Goal: Communication & Community: Answer question/provide support

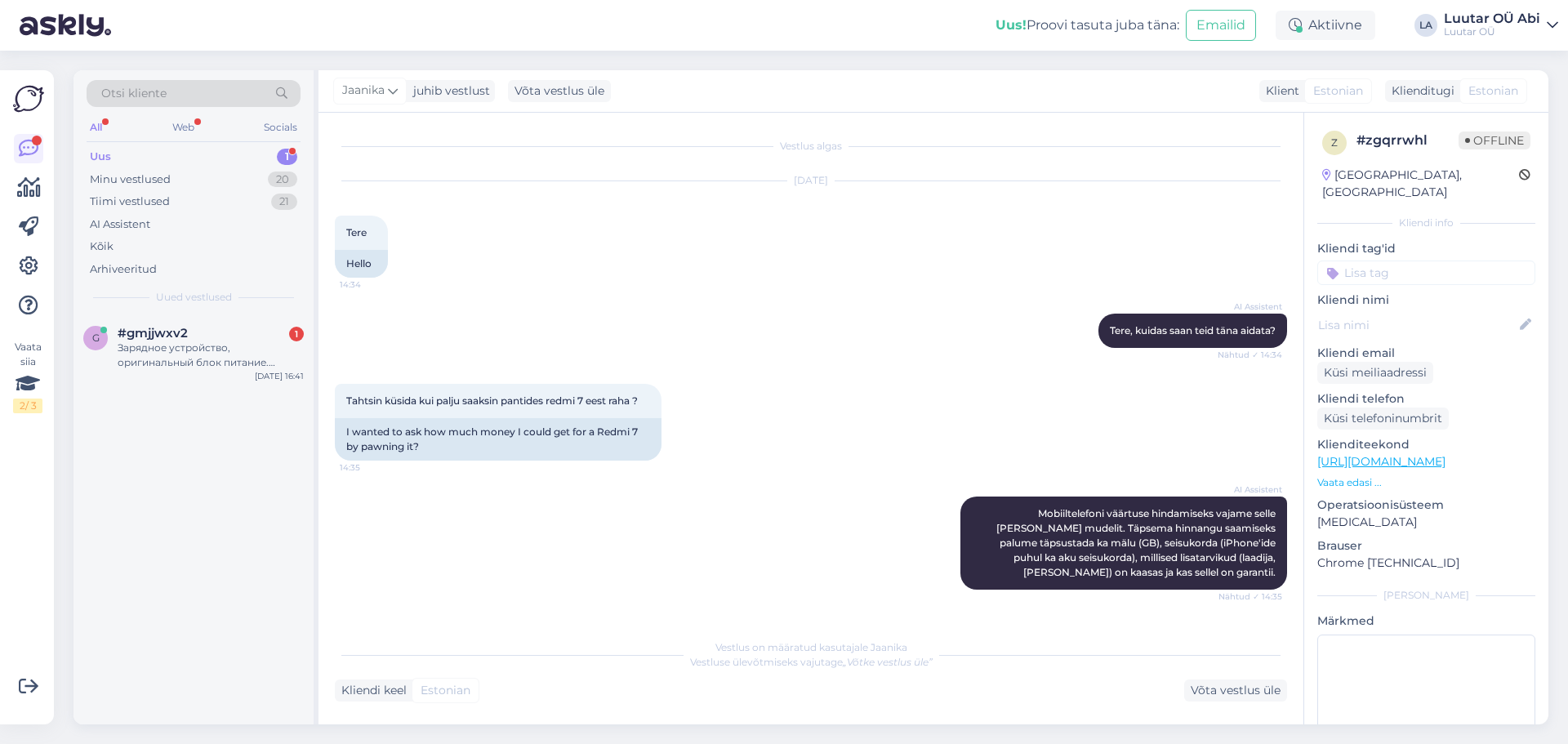
click at [190, 358] on div "Зарядное устройство, оригинальный блок питание. Оригинальный кабель. Коробка. В…" at bounding box center [211, 356] width 186 height 29
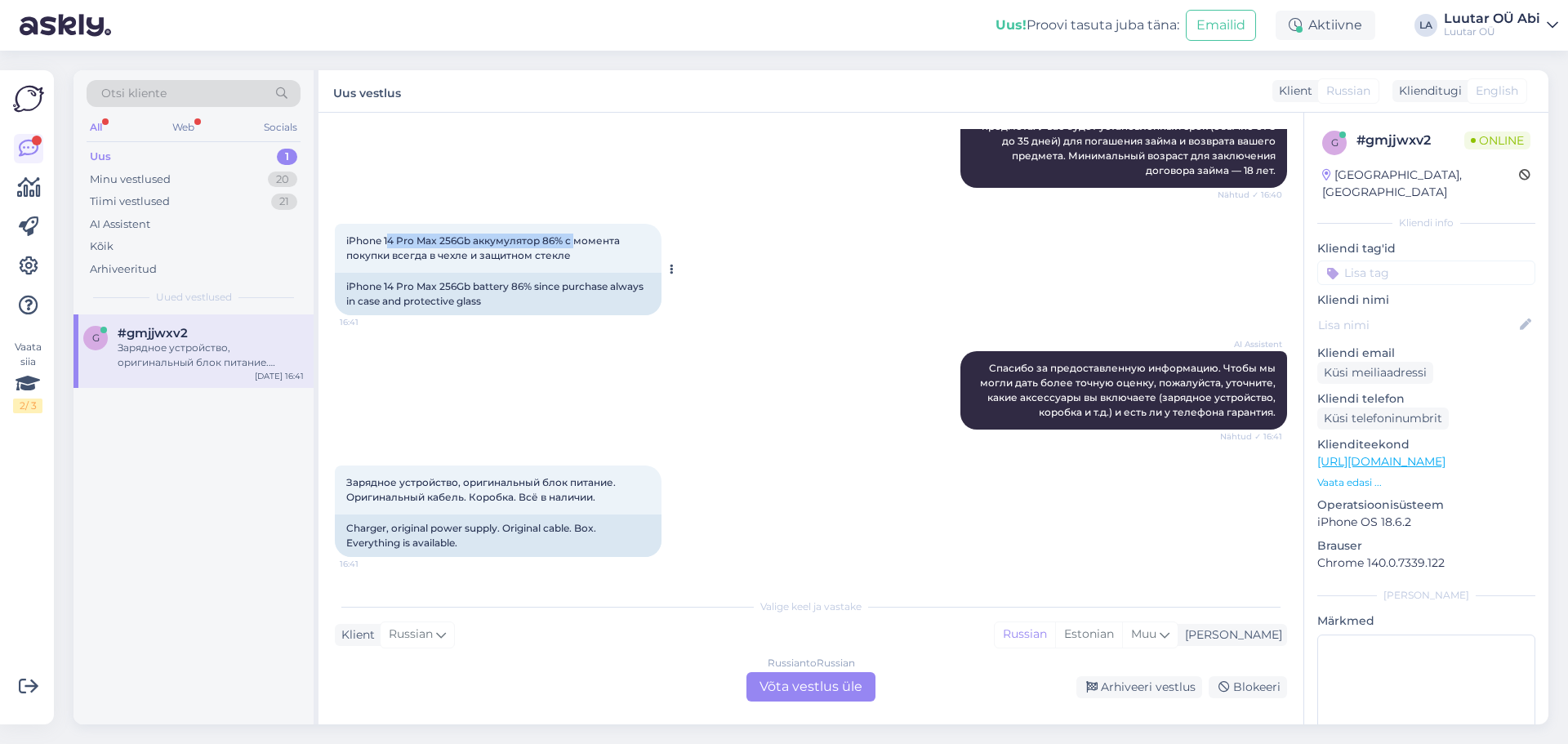
drag, startPoint x: 379, startPoint y: 239, endPoint x: 569, endPoint y: 245, distance: 190.1
click at [569, 245] on span "iPhone 14 Pro Max 256Gb аккумулятор 86% с момента покупки всегда в чехле и защи…" at bounding box center [484, 248] width 276 height 27
copy span "14 Pro Max 256Gb аккумулятор 86%"
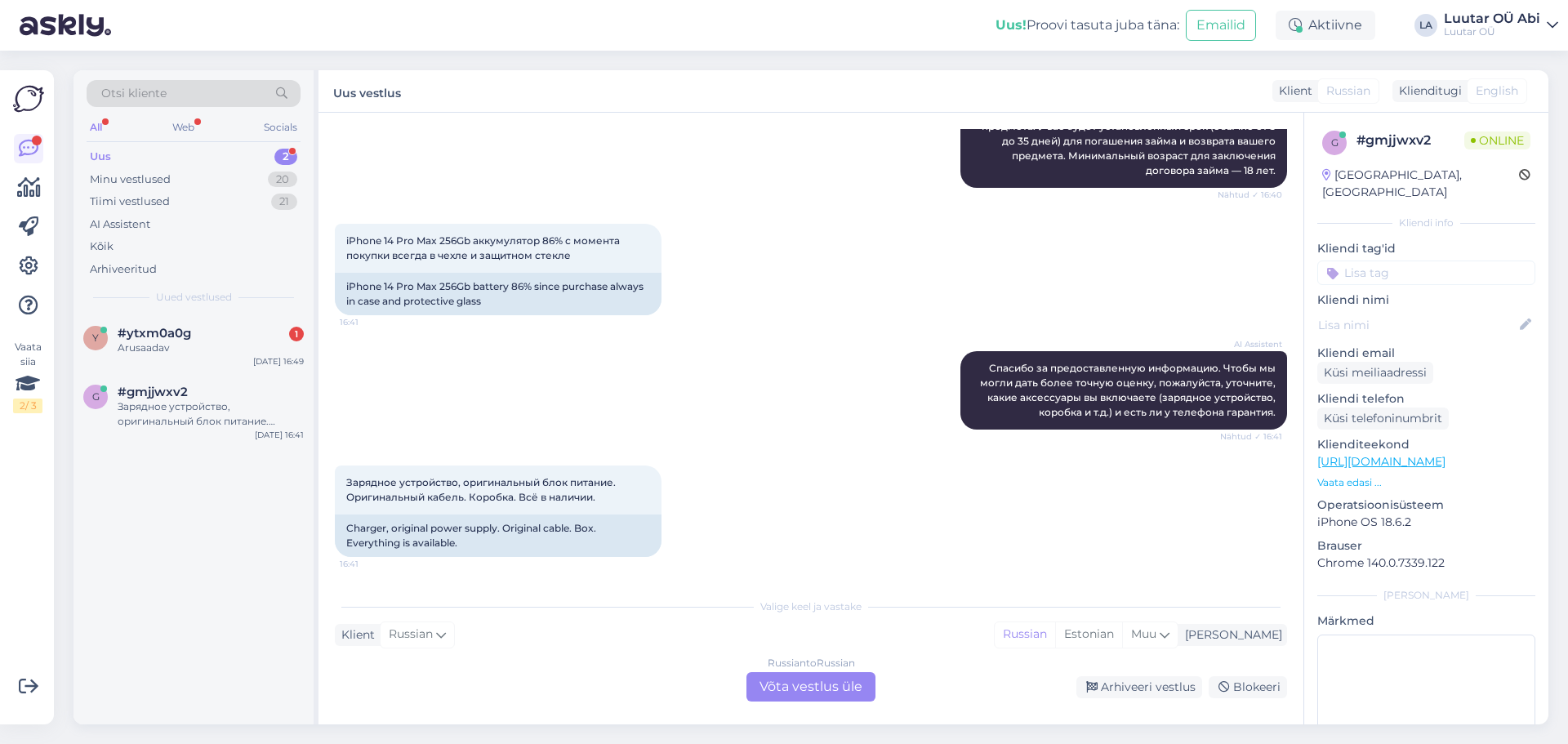
click at [823, 695] on div "Russian to Russian Võta vestlus üle" at bounding box center [811, 687] width 129 height 29
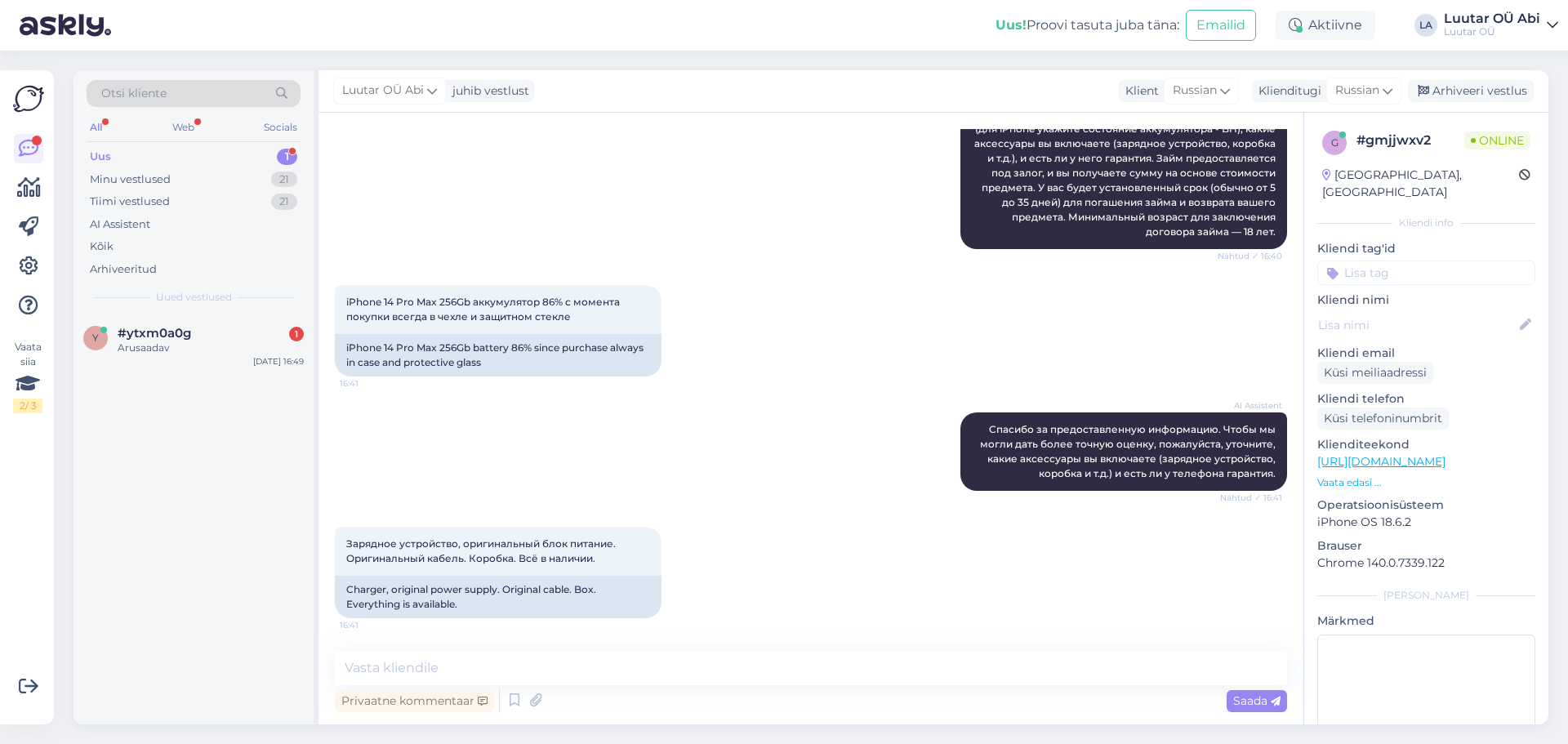
click at [823, 689] on div "Privaatne kommentaar Saada" at bounding box center [810, 701] width 952 height 31
click at [711, 677] on textarea at bounding box center [810, 668] width 952 height 35
type textarea "сейчас оценим"
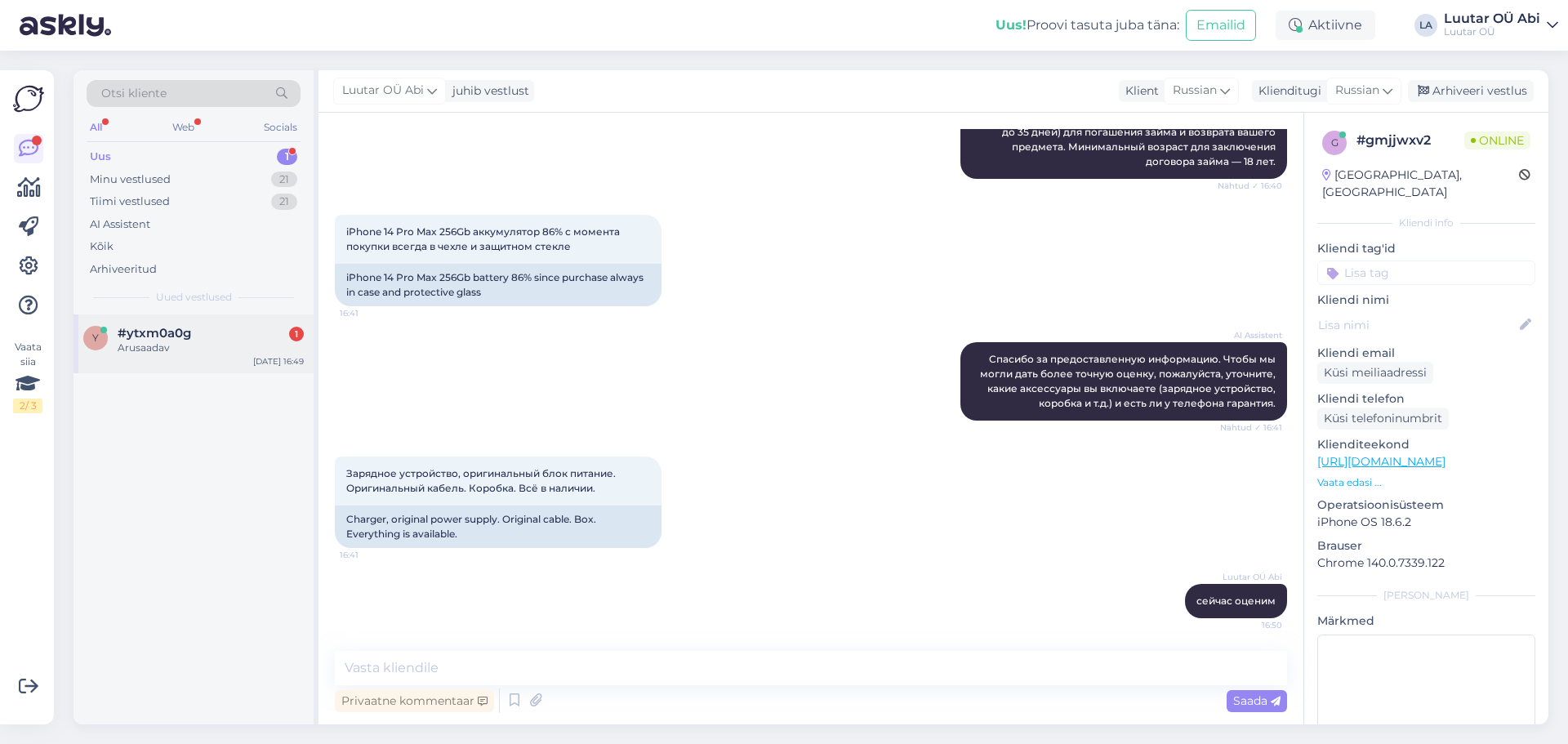
click at [155, 356] on div "y #ytxm0a0g 1 Arusaadav [DATE] 16:49" at bounding box center [193, 344] width 240 height 59
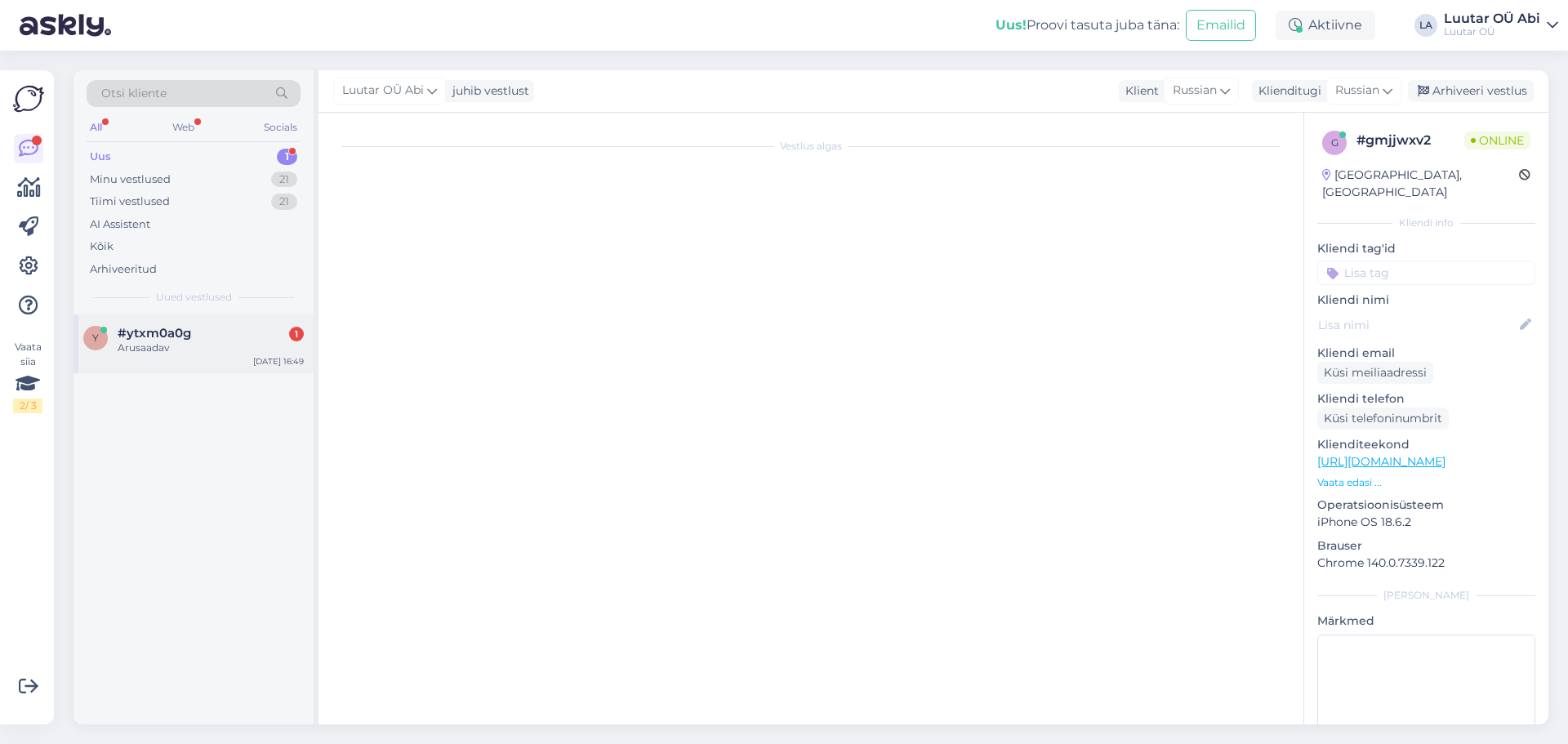
scroll to position [249, 0]
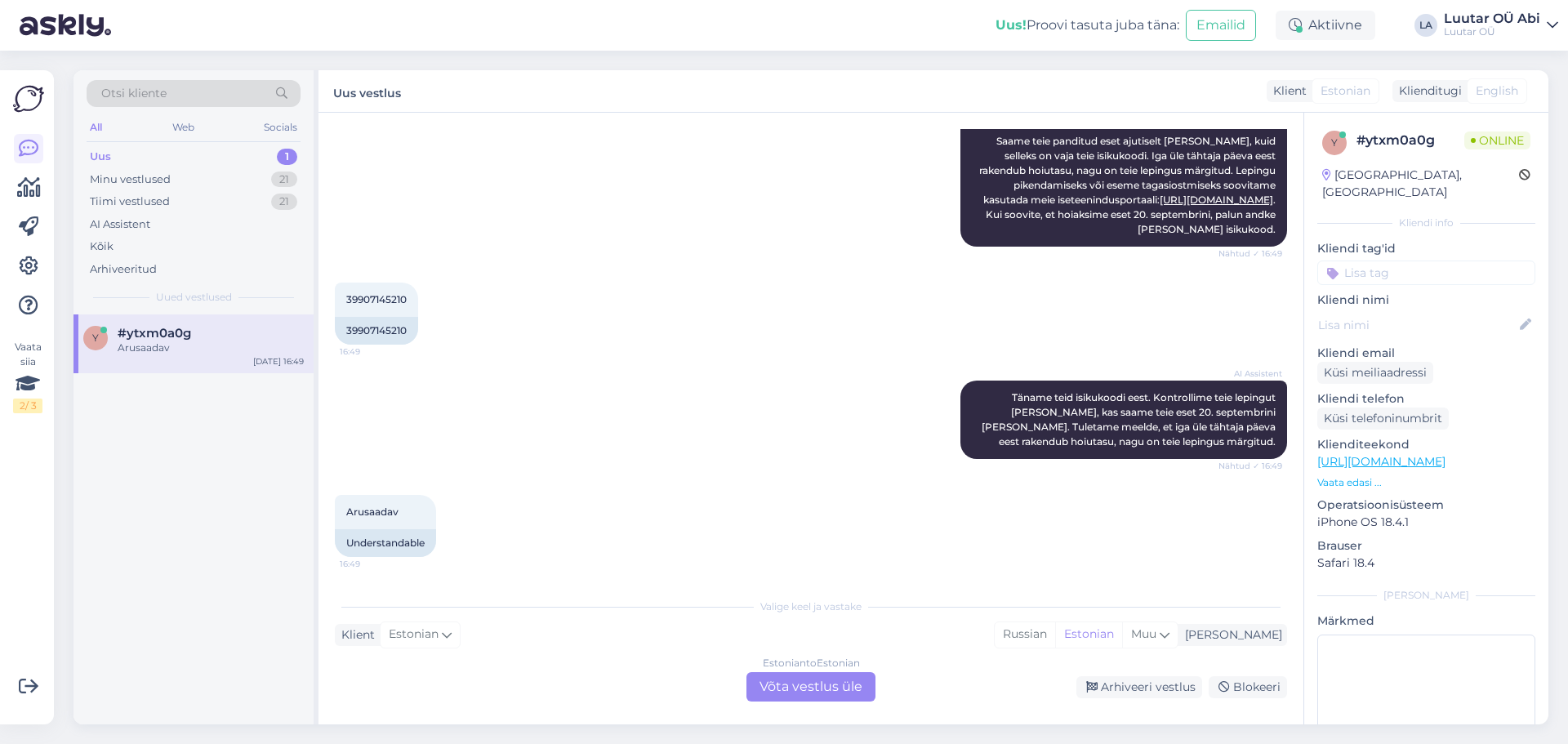
click at [686, 478] on div "Arusaadav 16:49 Understandable" at bounding box center [810, 526] width 952 height 98
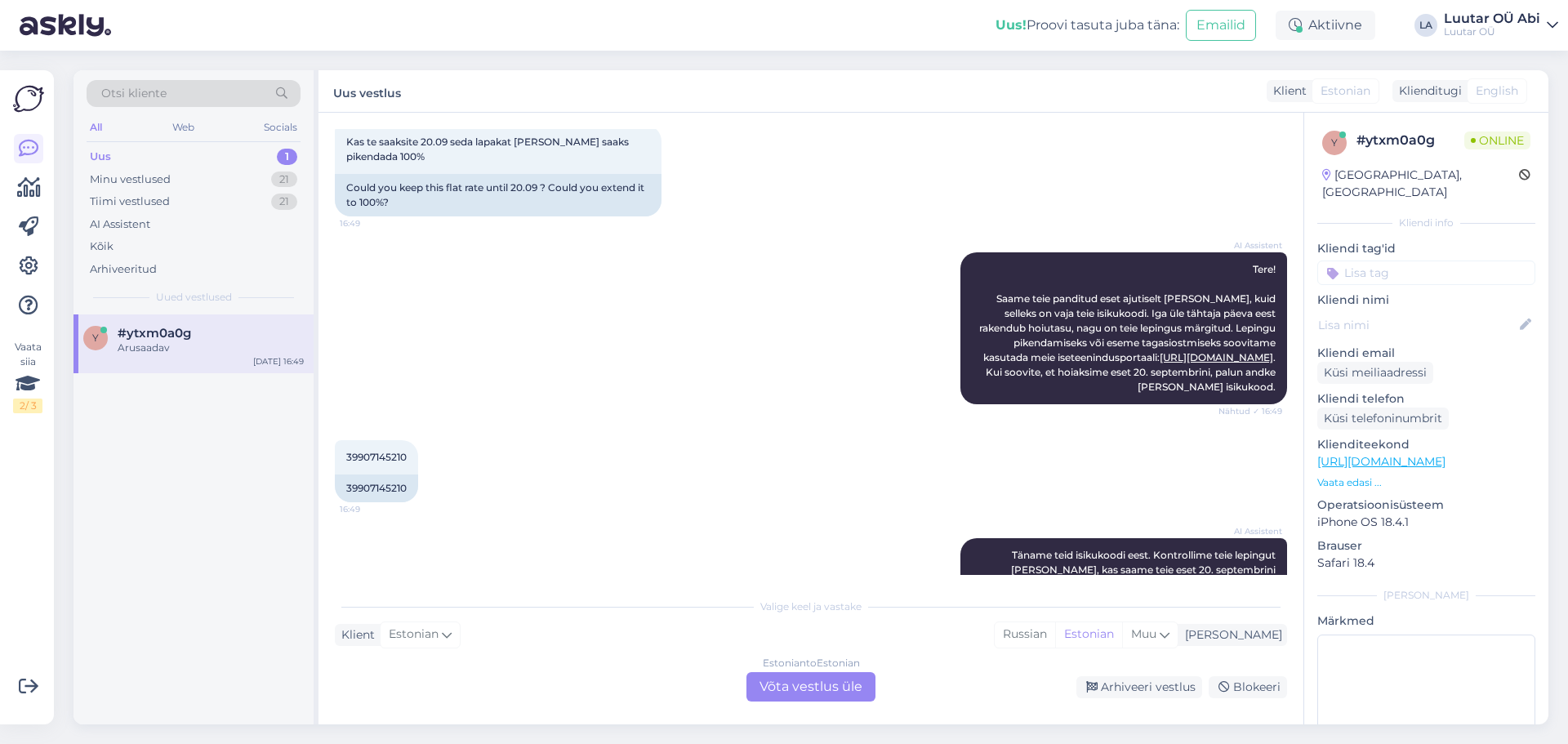
scroll to position [0, 0]
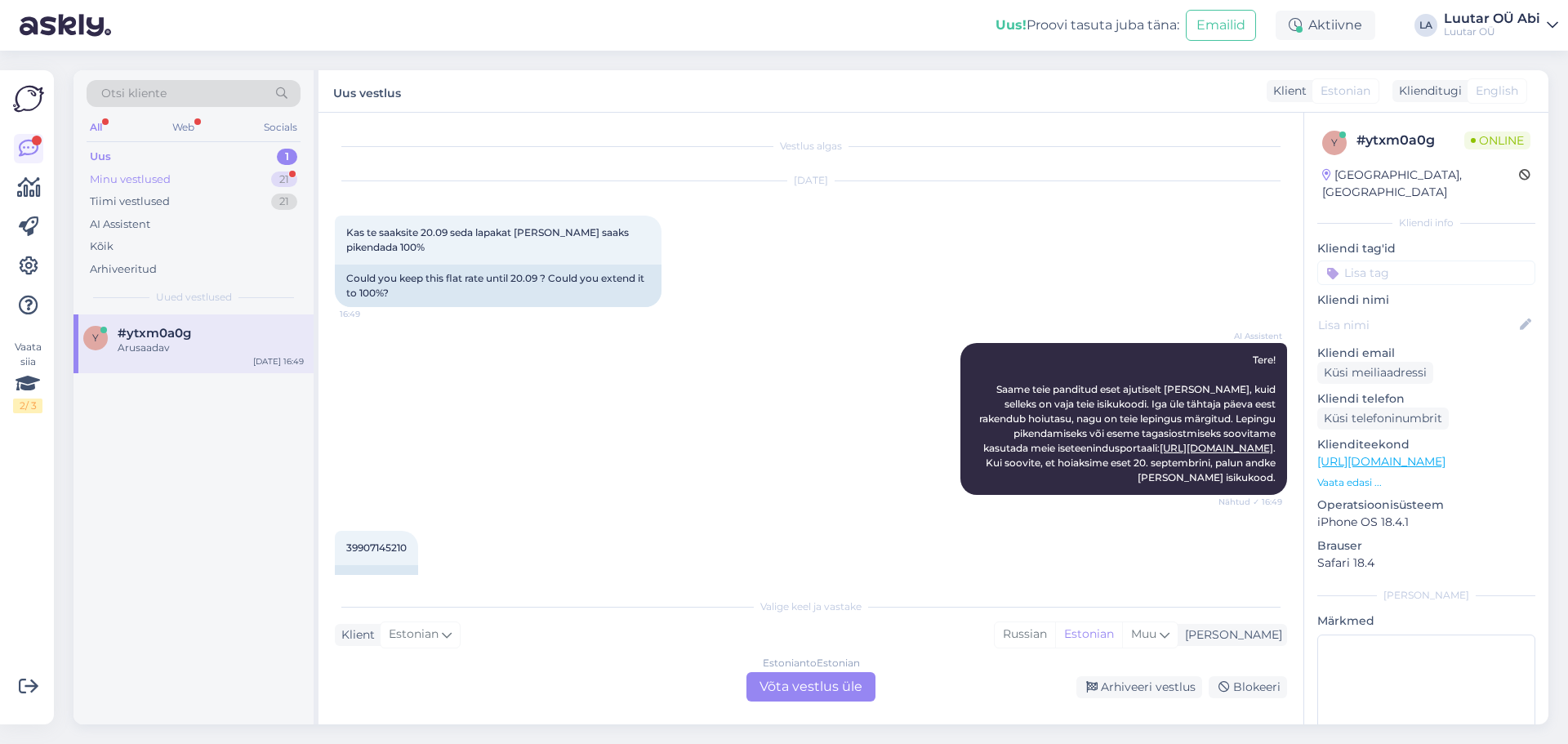
click at [233, 186] on div "Minu vestlused 21" at bounding box center [193, 180] width 214 height 22
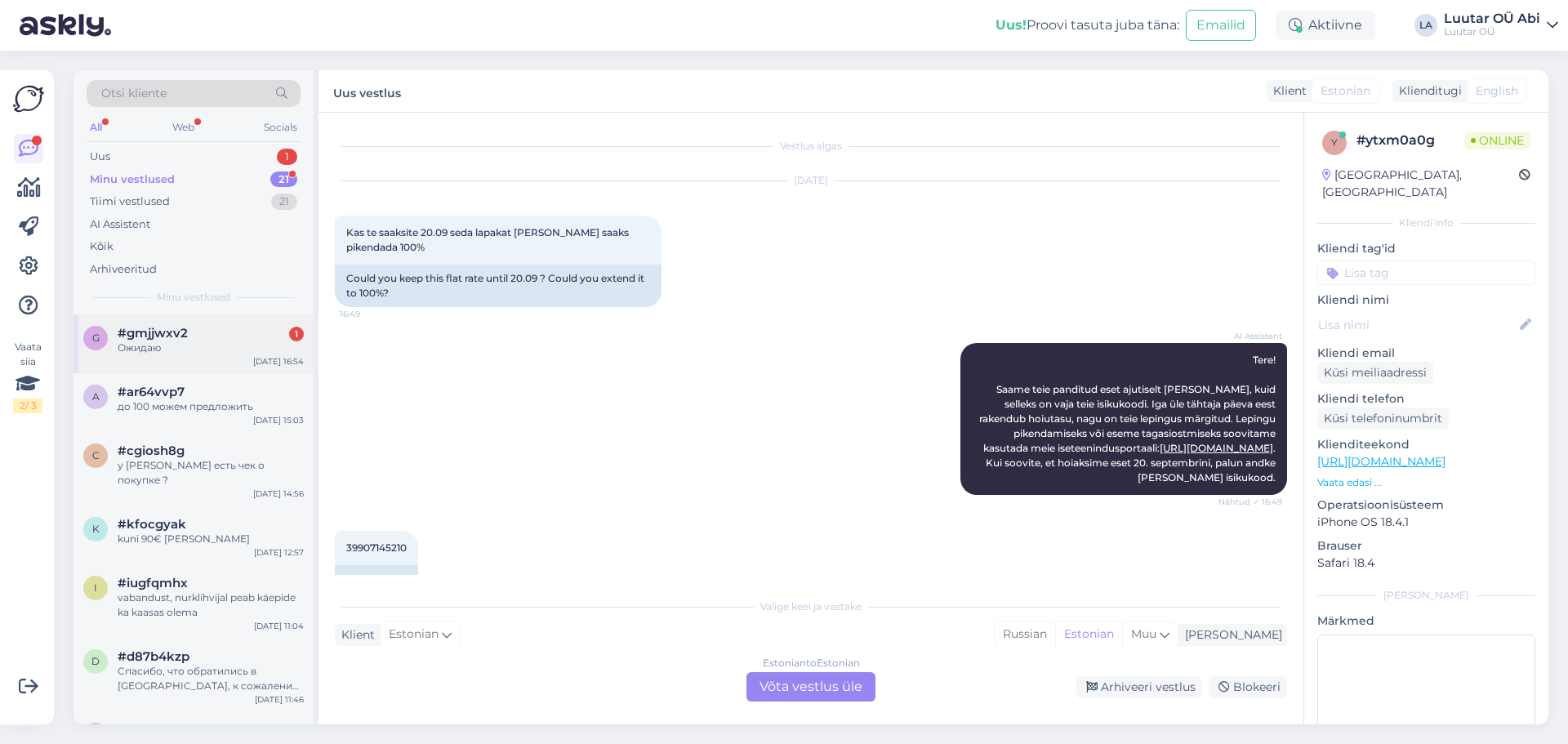
click at [219, 337] on div "#gmjjwxv2 1" at bounding box center [211, 333] width 186 height 15
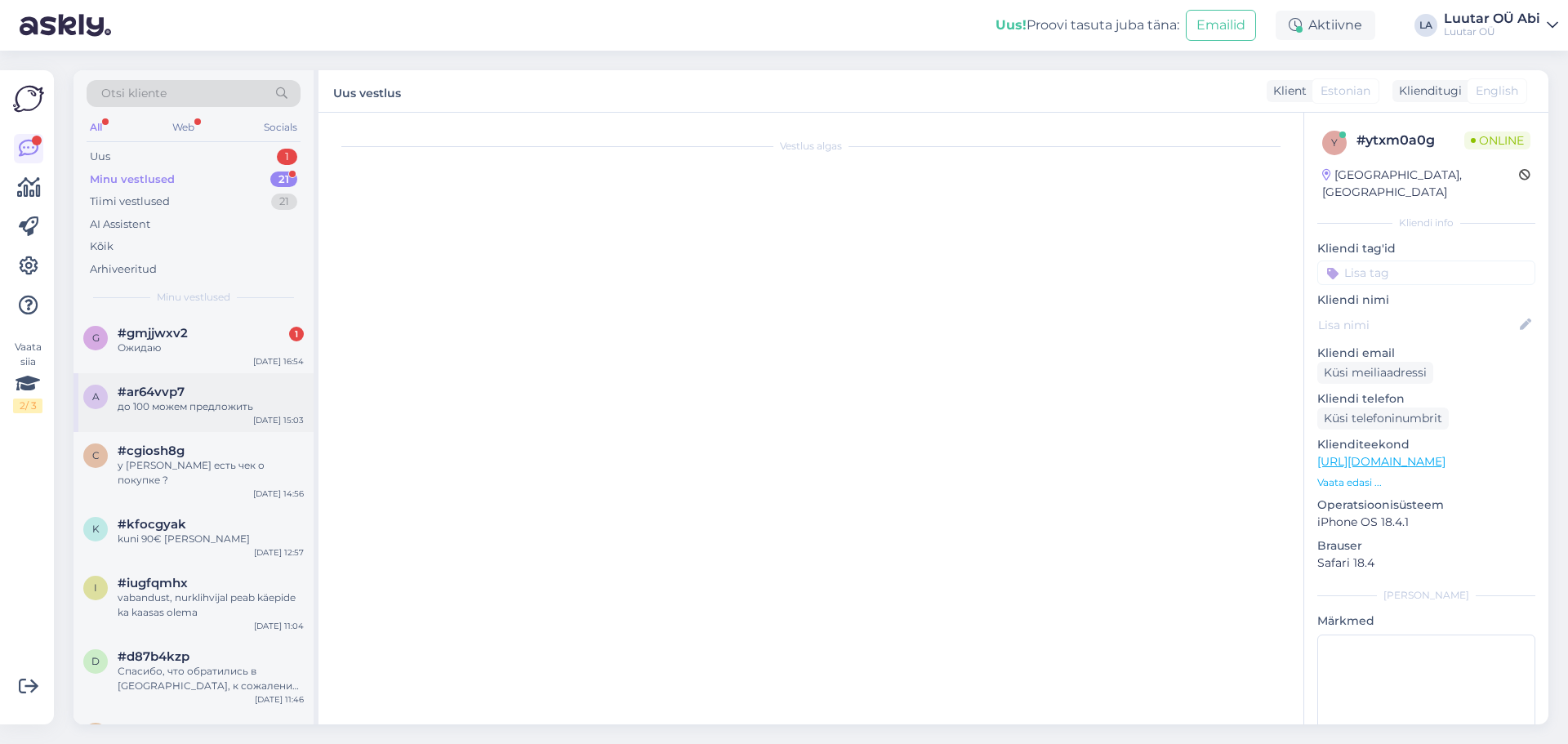
scroll to position [431, 0]
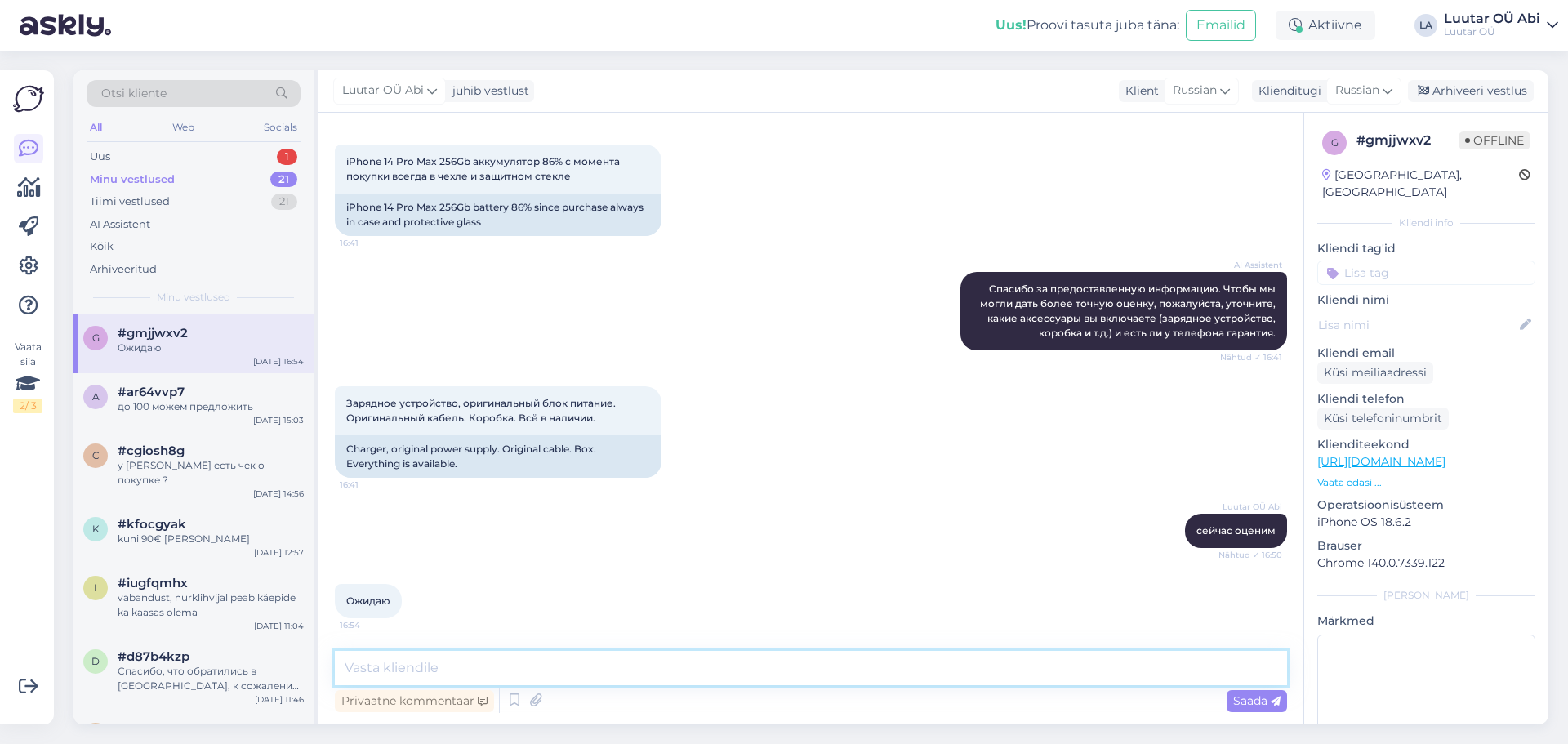
click at [604, 672] on textarea at bounding box center [810, 668] width 952 height 35
type textarea "l"
type textarea "до 220 можем предложить"
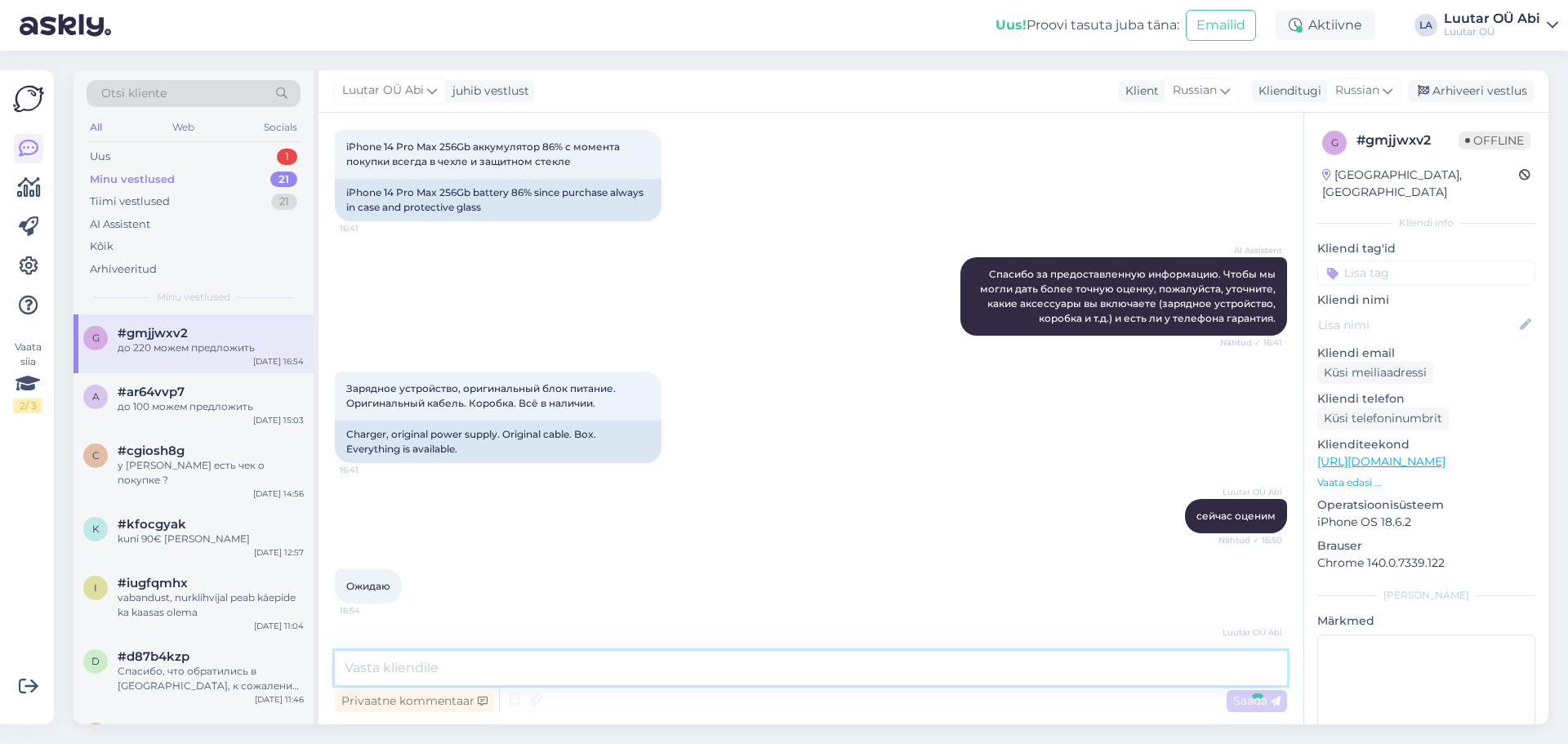
scroll to position [501, 0]
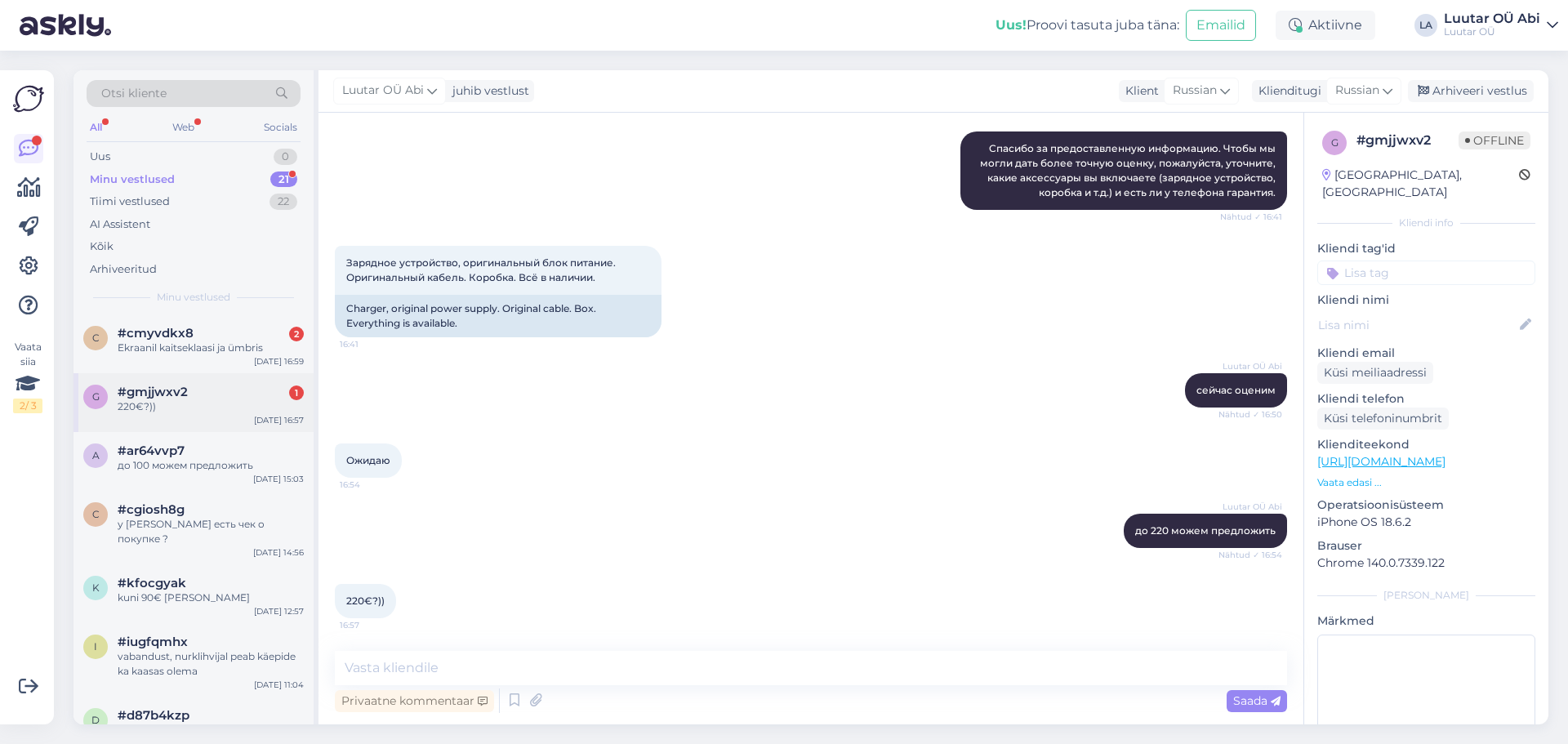
click at [209, 419] on div "g #gmjjwxv2 1 220€?)) [DATE] 16:57" at bounding box center [193, 402] width 240 height 59
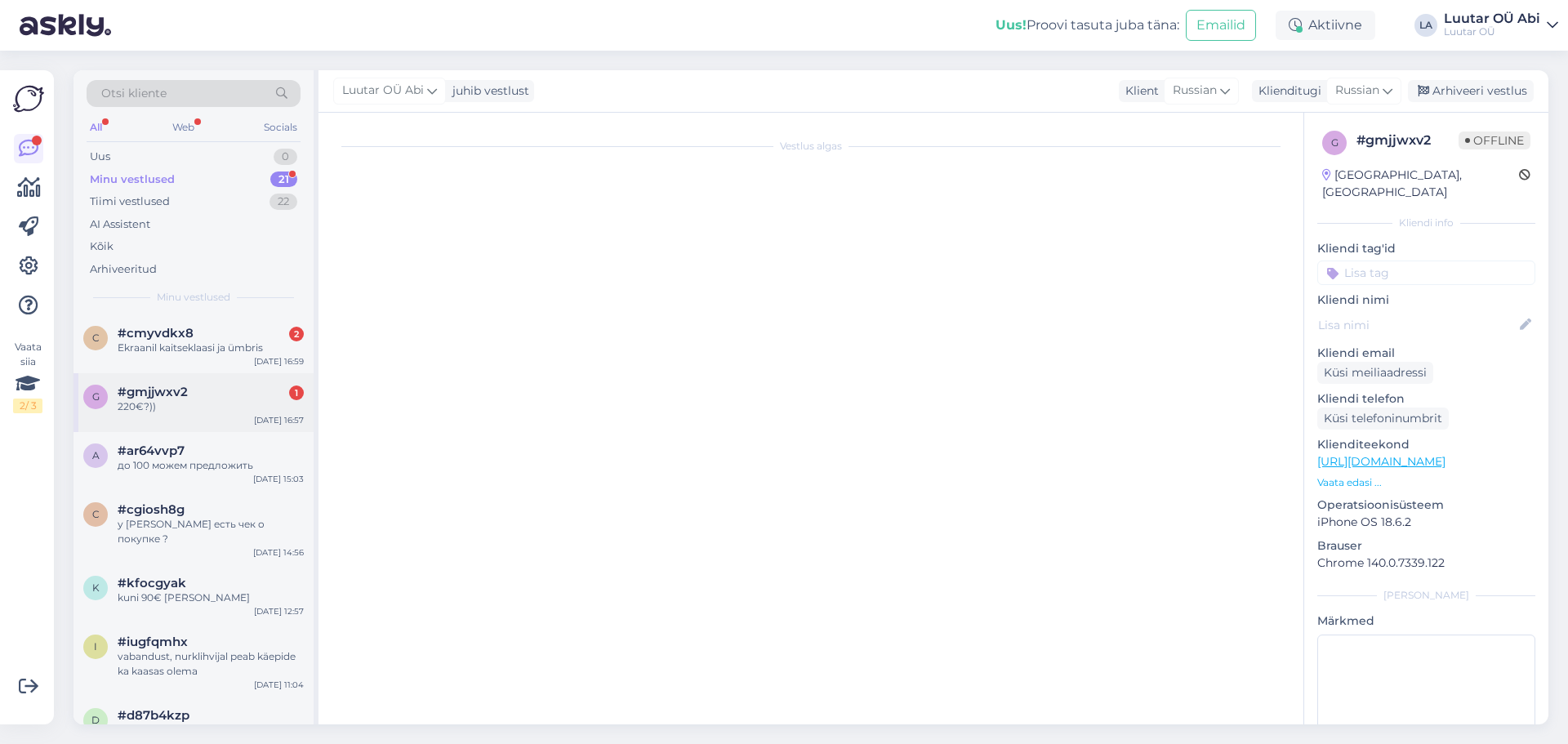
scroll to position [571, 0]
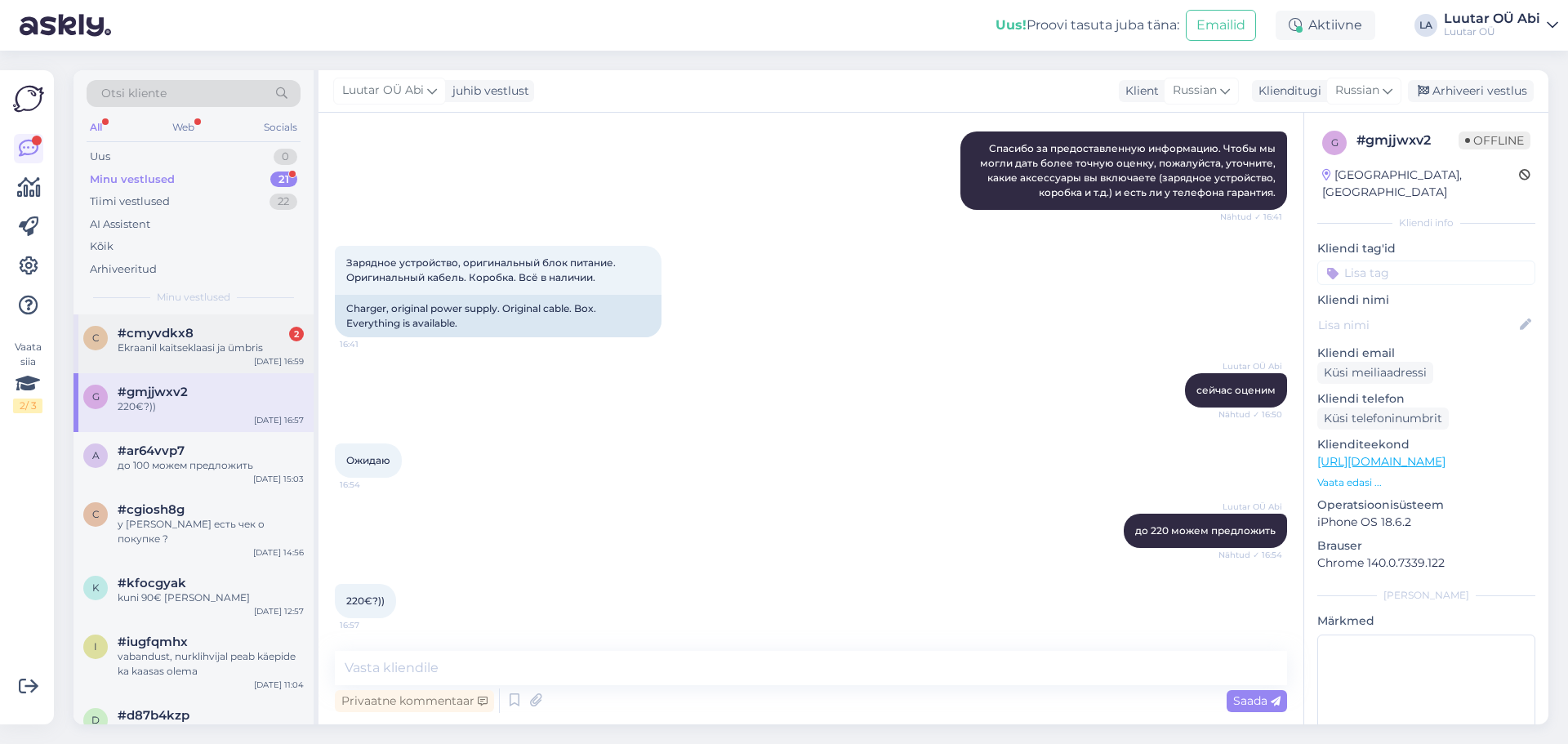
click at [186, 336] on span "#cmyvdkx8" at bounding box center [155, 333] width 76 height 15
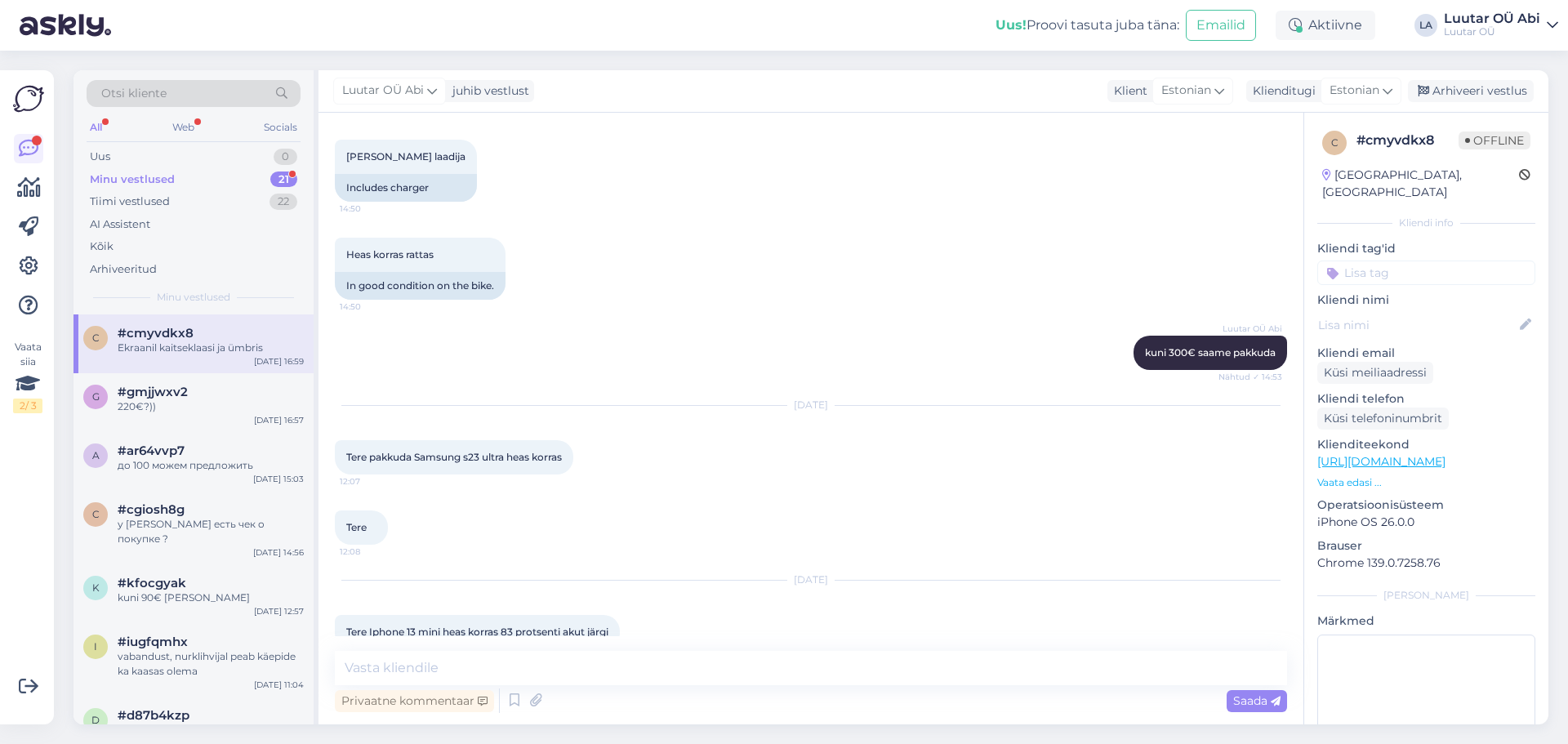
scroll to position [630, 0]
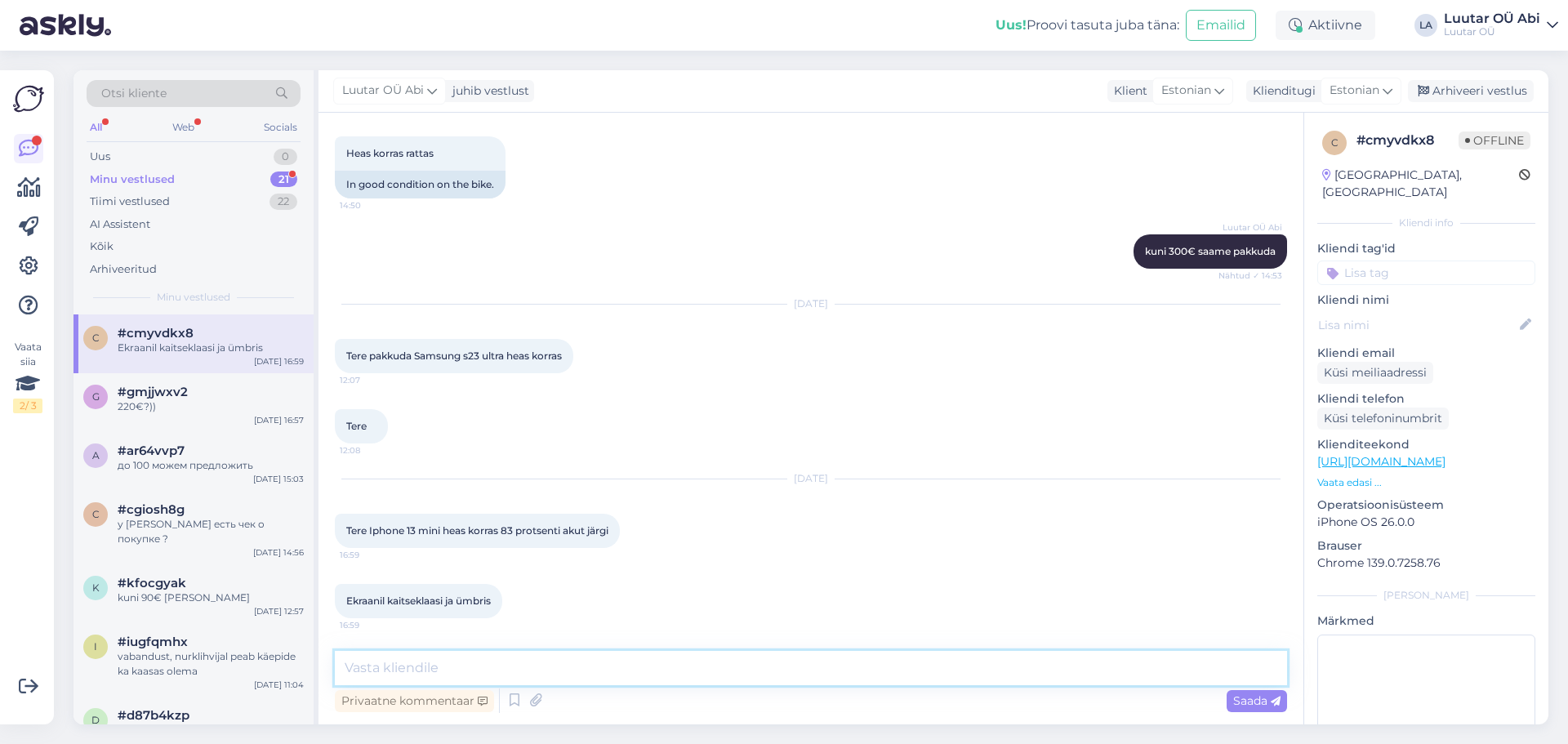
click at [558, 673] on textarea at bounding box center [810, 668] width 952 height 35
type textarea "Tere!"
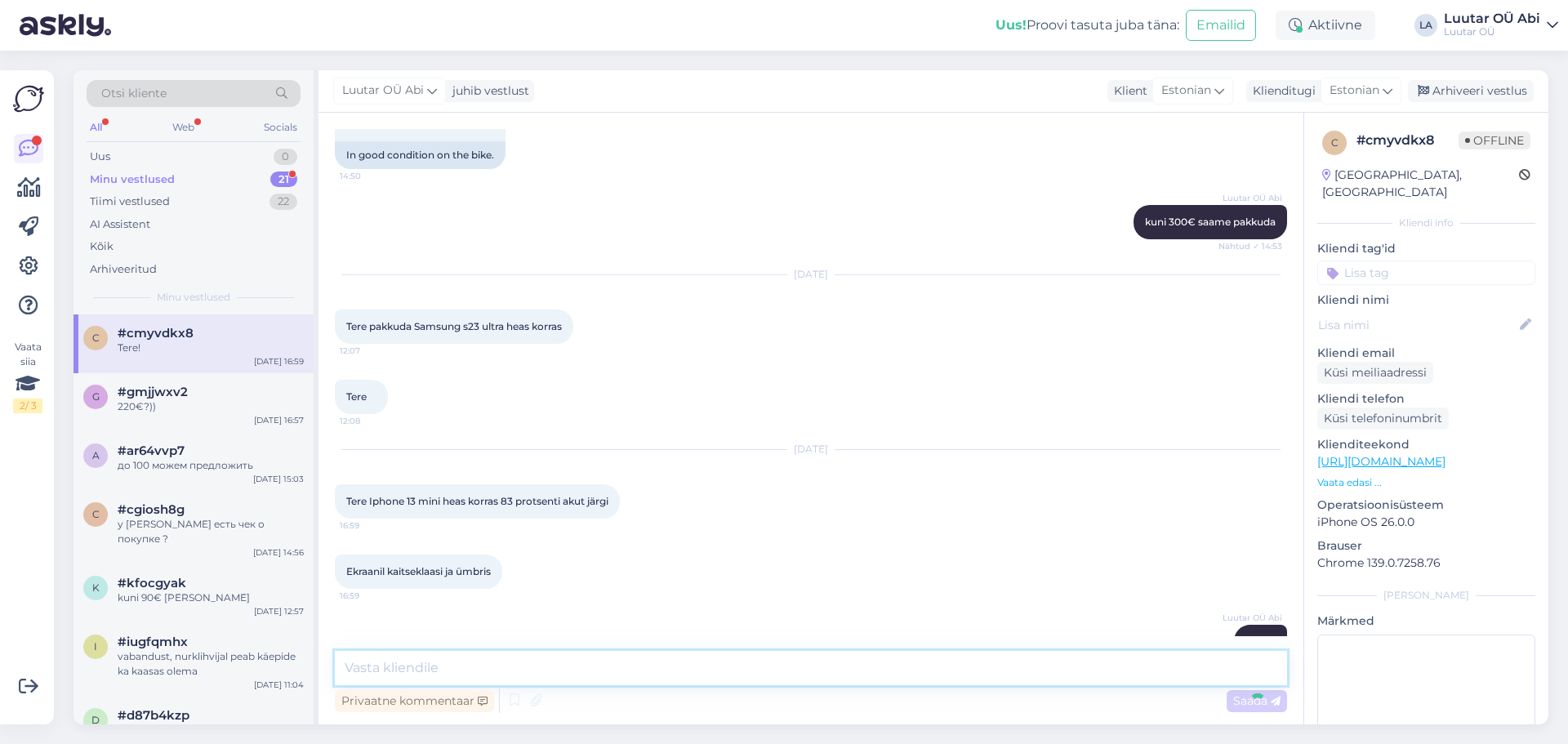
scroll to position [700, 0]
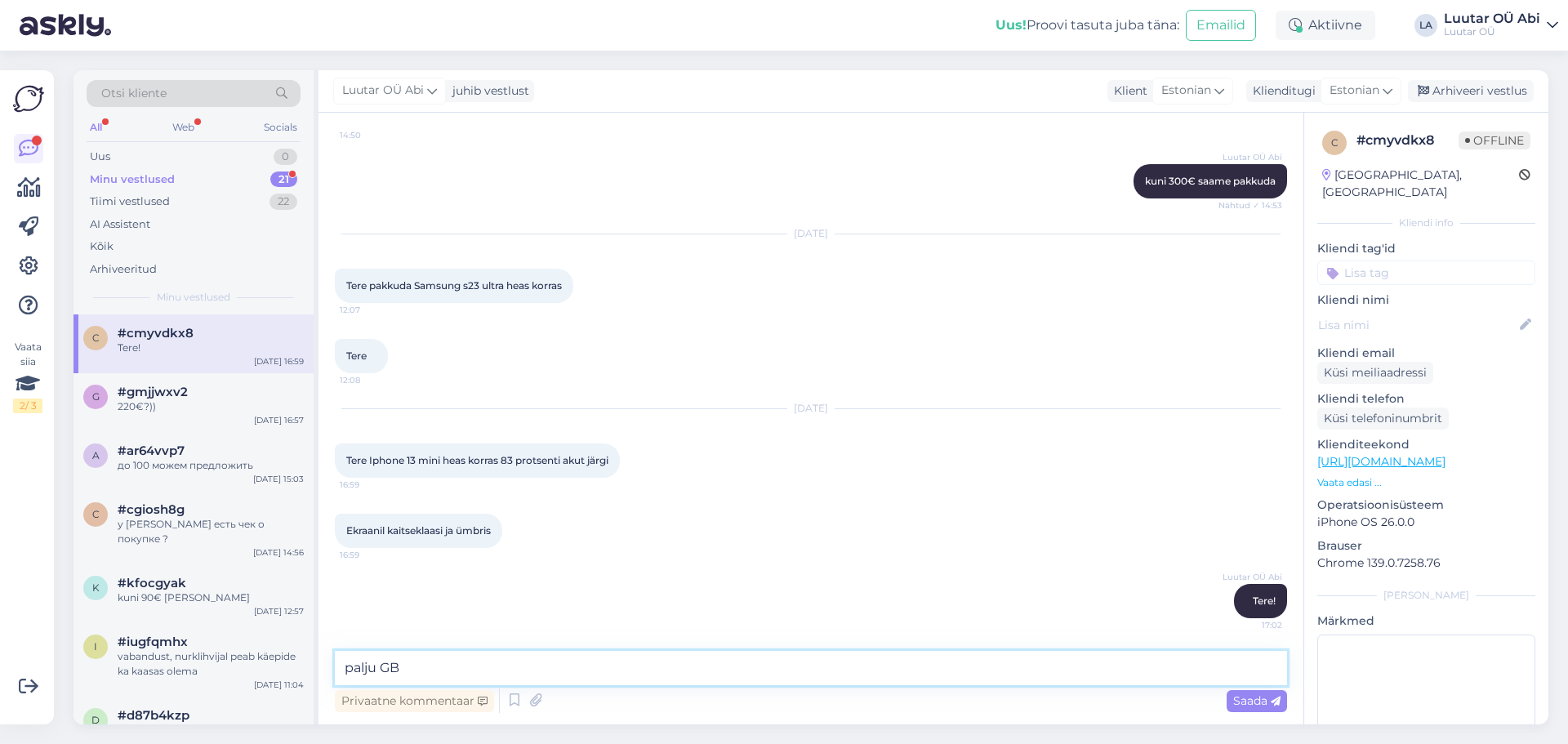
type textarea "palju GB ?"
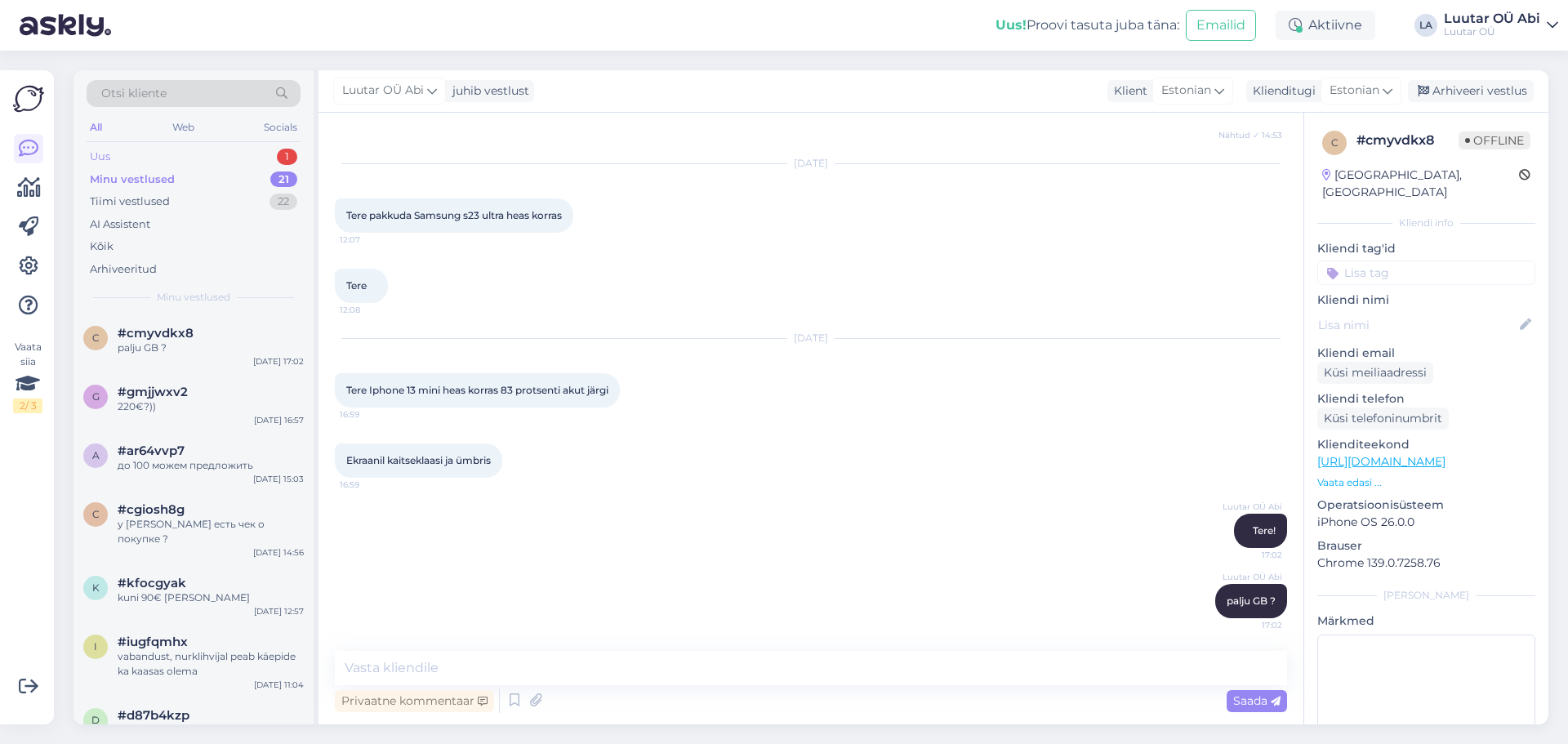
click at [167, 160] on div "Uus 1" at bounding box center [193, 156] width 214 height 22
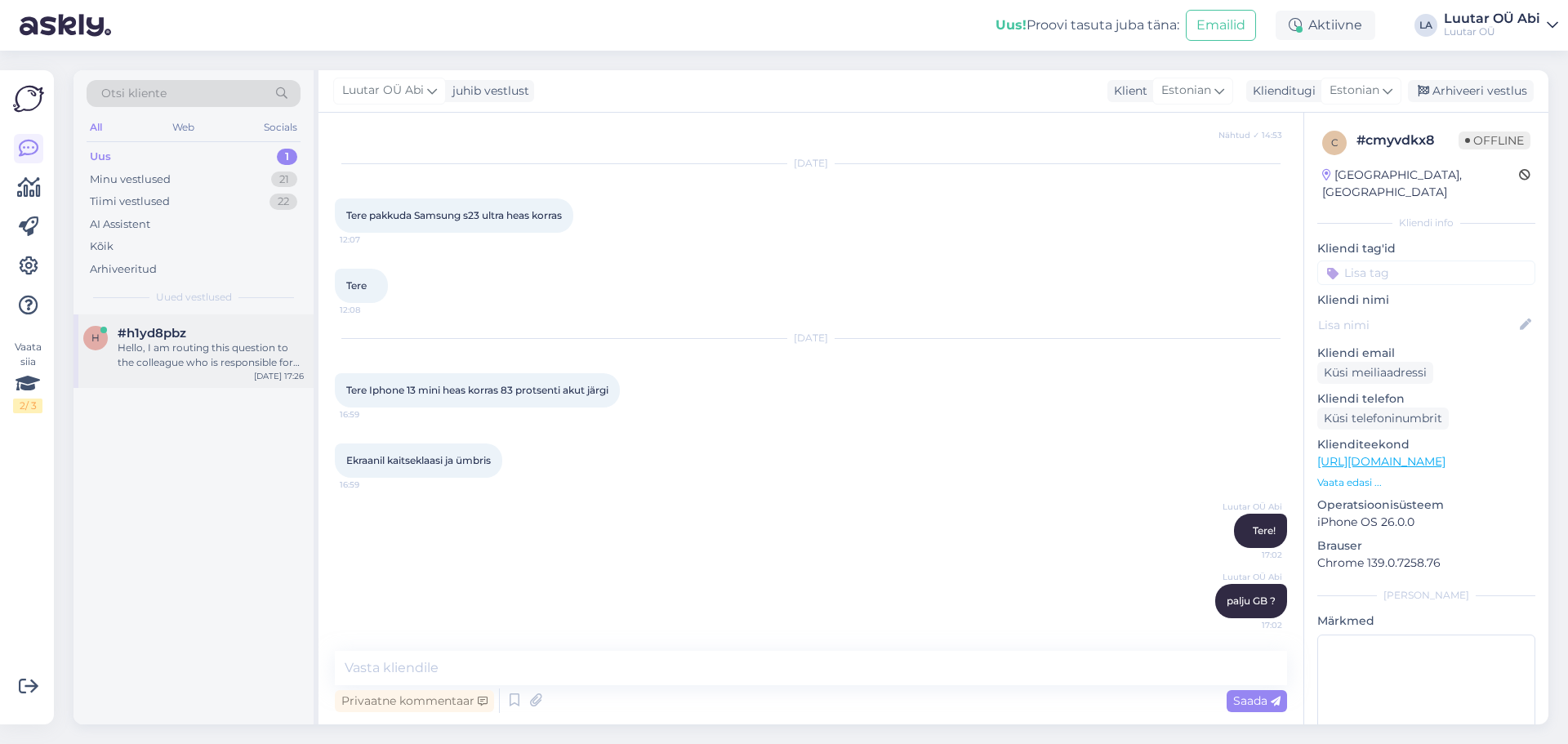
click at [261, 326] on div "#h1yd8pbz" at bounding box center [211, 333] width 186 height 15
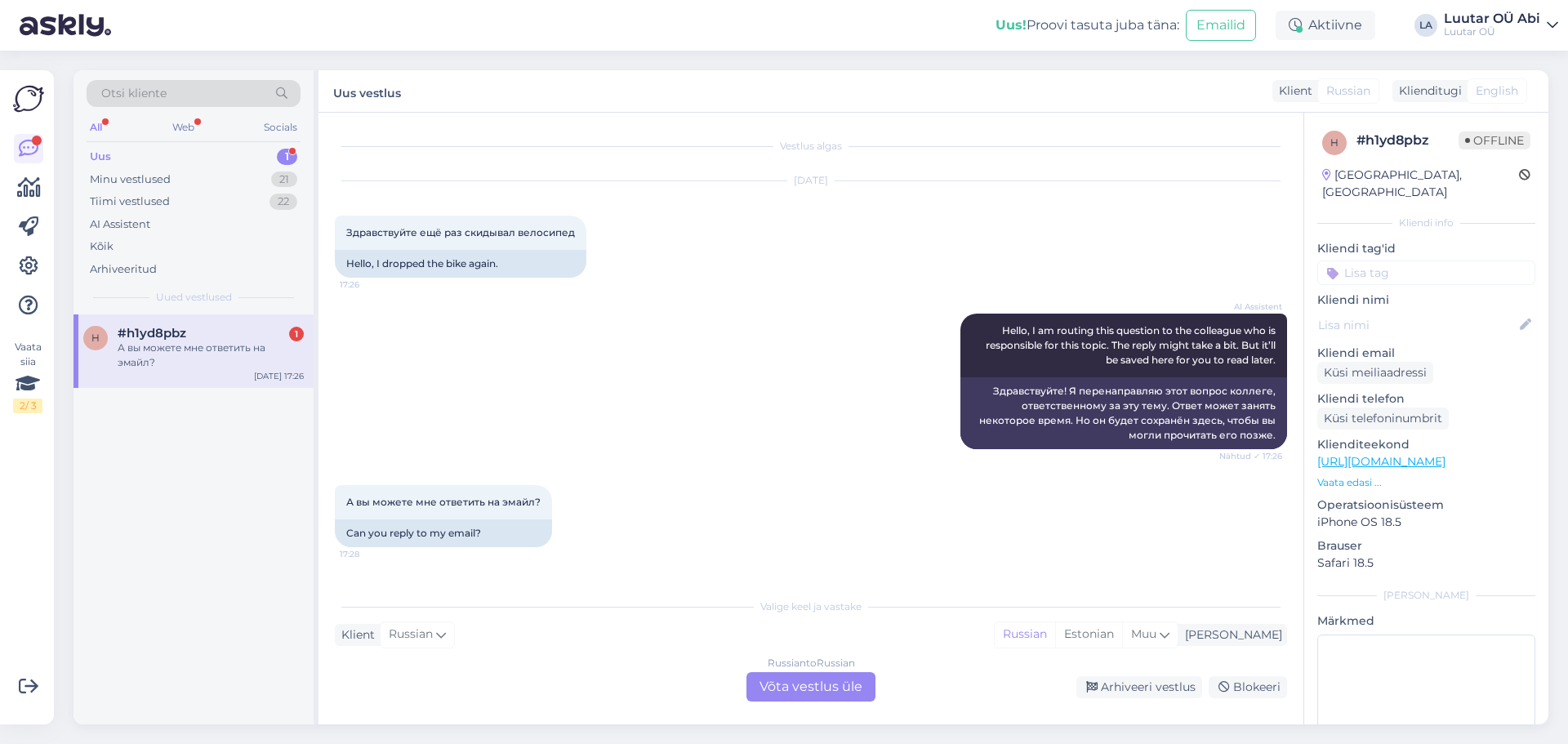
click at [863, 709] on div "Vestlus algas [DATE] Здравствуйте ещё раз скидывал велосипед 17:26 Hello, I dro…" at bounding box center [810, 419] width 985 height 612
click at [749, 675] on div "Russian to Russian Võta vestlus üle" at bounding box center [811, 687] width 129 height 29
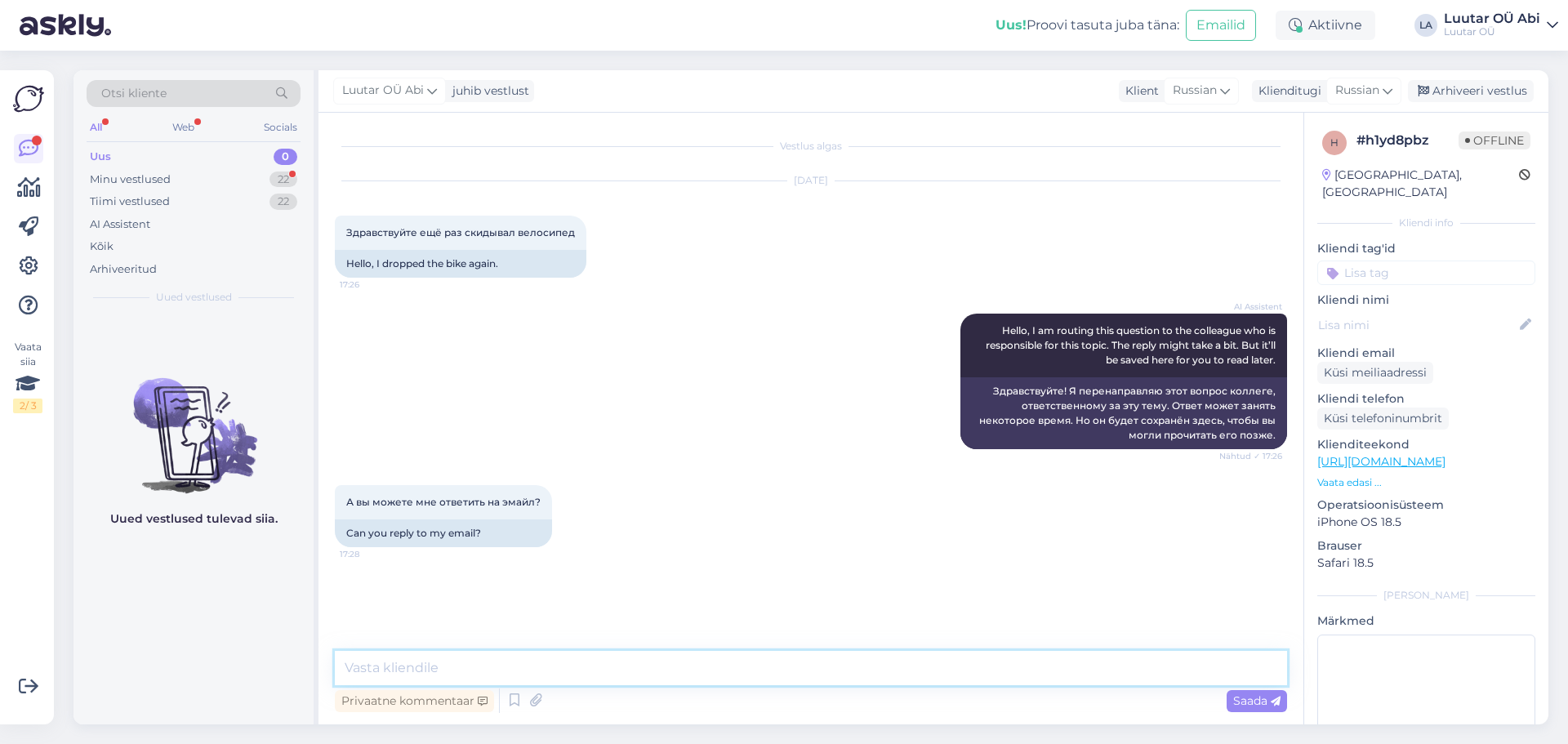
drag, startPoint x: 706, startPoint y: 657, endPoint x: 705, endPoint y: 665, distance: 8.1
click at [705, 661] on textarea at bounding box center [810, 668] width 952 height 35
click at [245, 169] on div "Minu vestlused 22" at bounding box center [193, 180] width 214 height 22
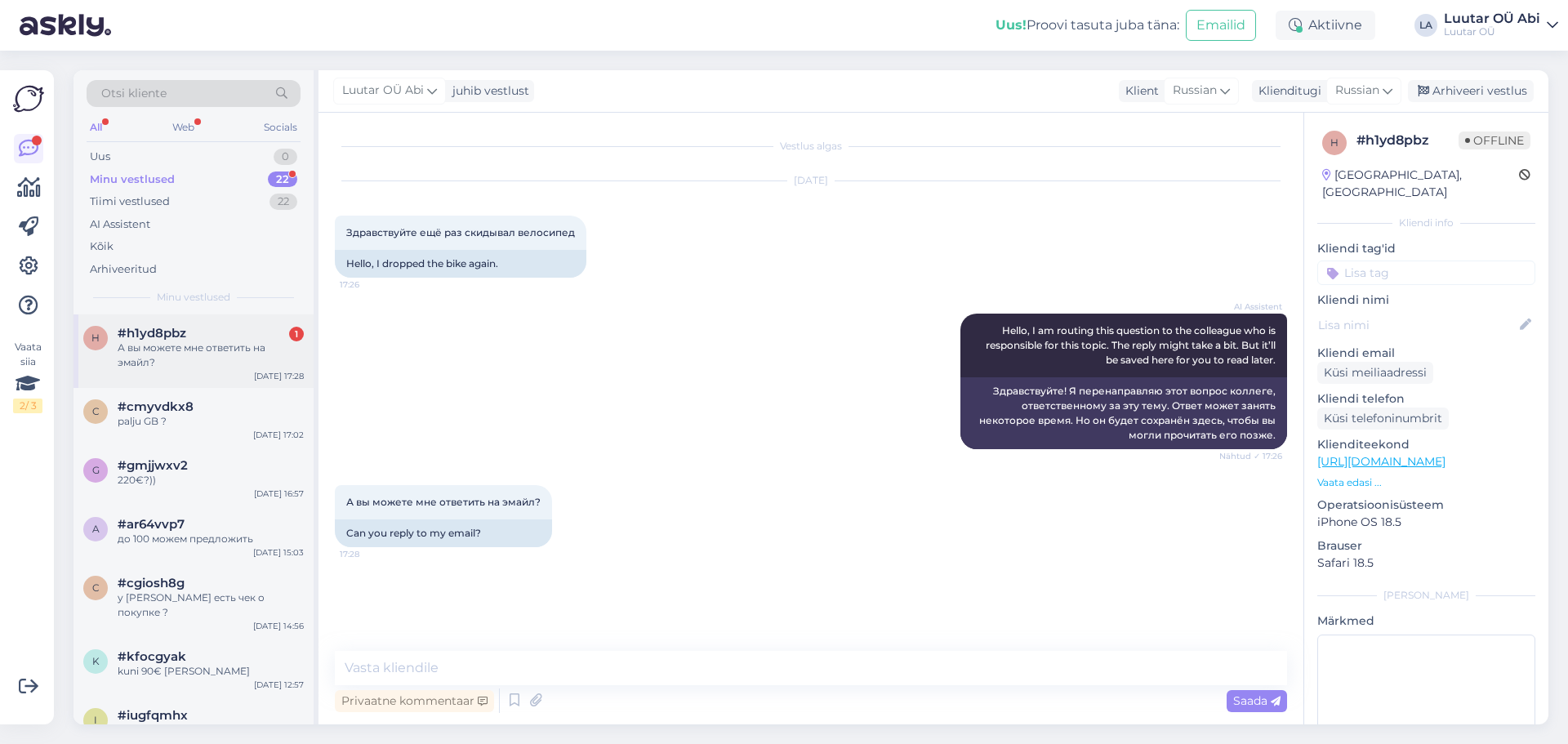
click at [241, 326] on div "#h1yd8pbz 1" at bounding box center [211, 333] width 186 height 15
